Goal: Task Accomplishment & Management: Manage account settings

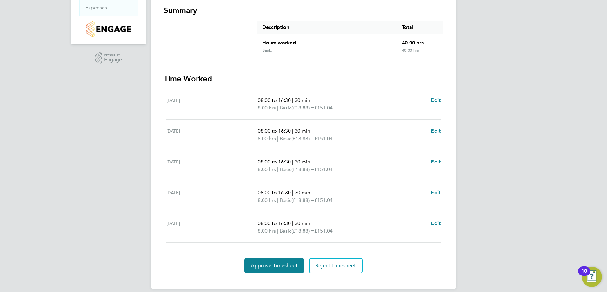
scroll to position [120, 0]
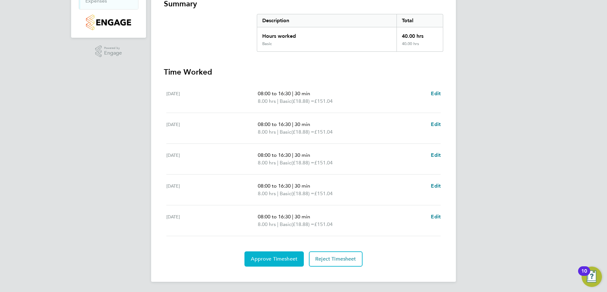
click at [287, 261] on span "Approve Timesheet" at bounding box center [274, 259] width 47 height 6
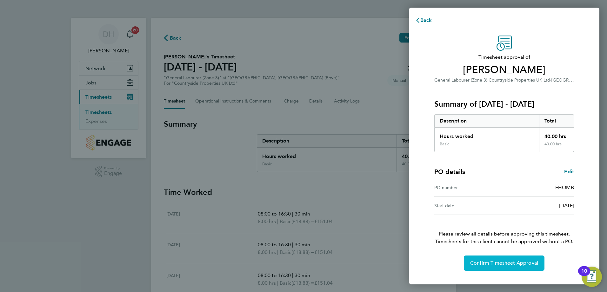
click at [500, 263] on span "Confirm Timesheet Approval" at bounding box center [504, 263] width 68 height 6
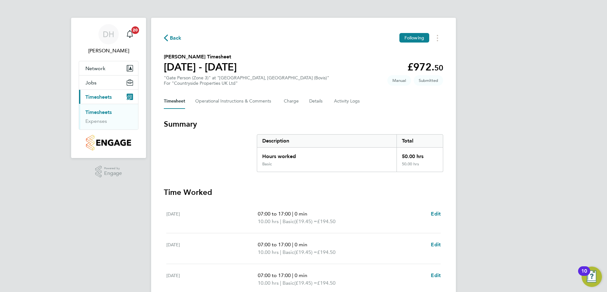
click at [91, 112] on link "Timesheets" at bounding box center [98, 112] width 26 height 6
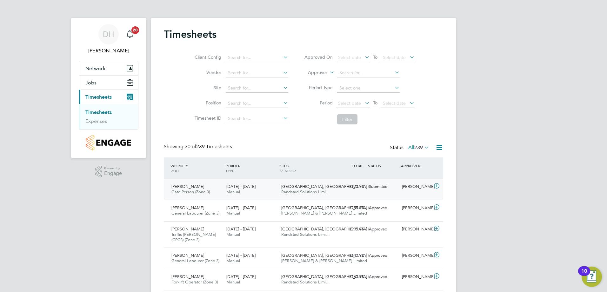
click at [381, 188] on div "Submitted" at bounding box center [383, 187] width 33 height 10
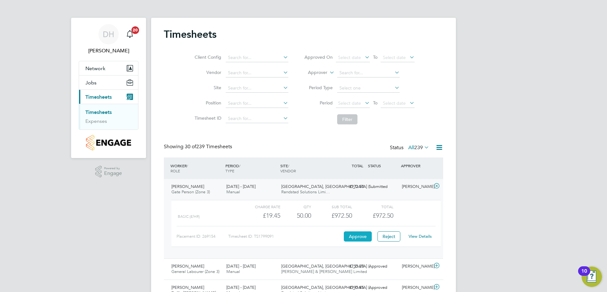
click at [356, 238] on button "Approve" at bounding box center [358, 237] width 28 height 10
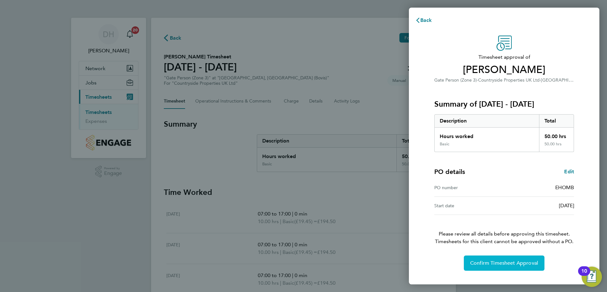
click at [491, 264] on span "Confirm Timesheet Approval" at bounding box center [504, 263] width 68 height 6
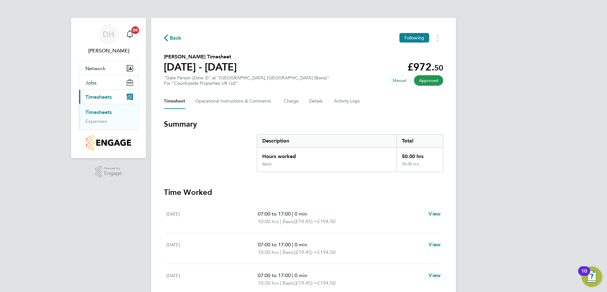
click at [88, 117] on li "Timesheets" at bounding box center [109, 113] width 48 height 9
click at [92, 114] on link "Timesheets" at bounding box center [98, 112] width 26 height 6
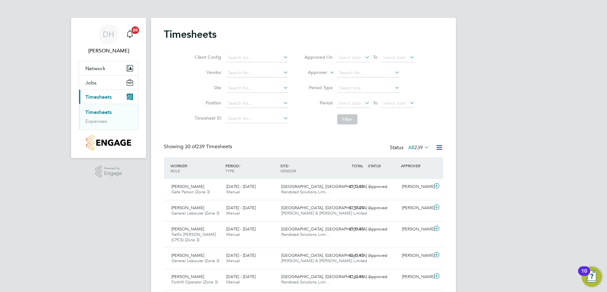
click at [423, 146] on icon at bounding box center [423, 147] width 0 height 9
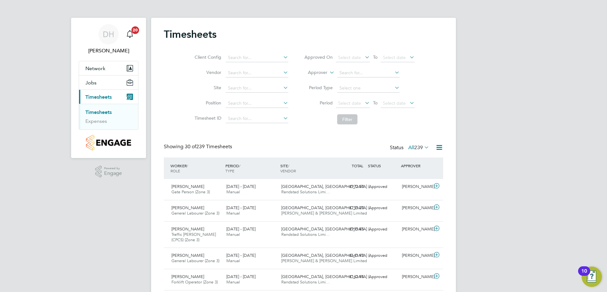
click at [423, 147] on icon at bounding box center [423, 147] width 0 height 9
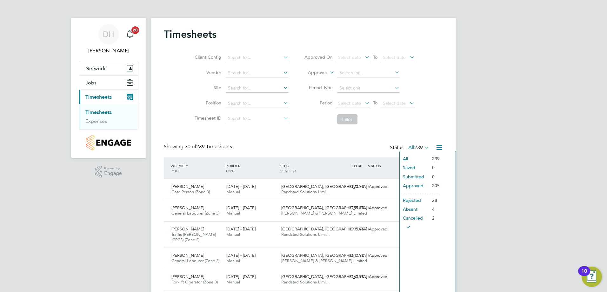
click at [408, 175] on li "Submitted" at bounding box center [414, 176] width 29 height 9
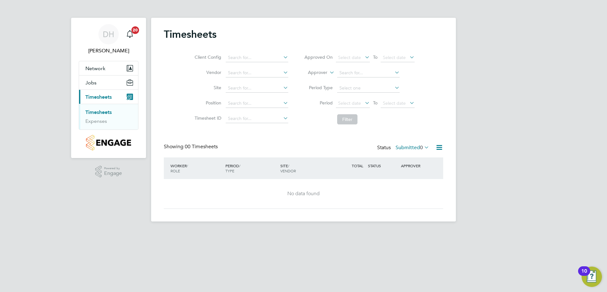
click at [423, 148] on icon at bounding box center [423, 147] width 0 height 9
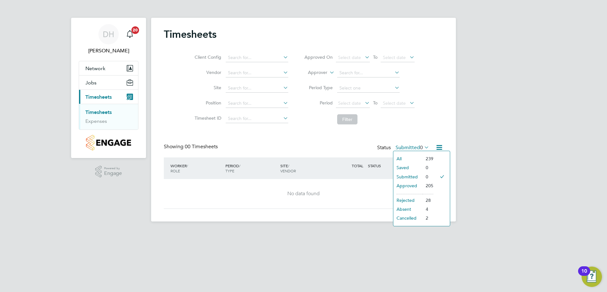
click at [406, 157] on li "All" at bounding box center [408, 158] width 29 height 9
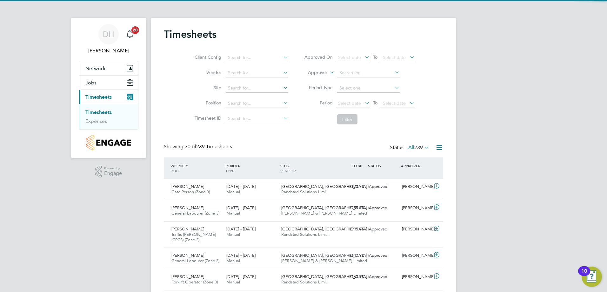
scroll to position [21, 55]
